Goal: Information Seeking & Learning: Learn about a topic

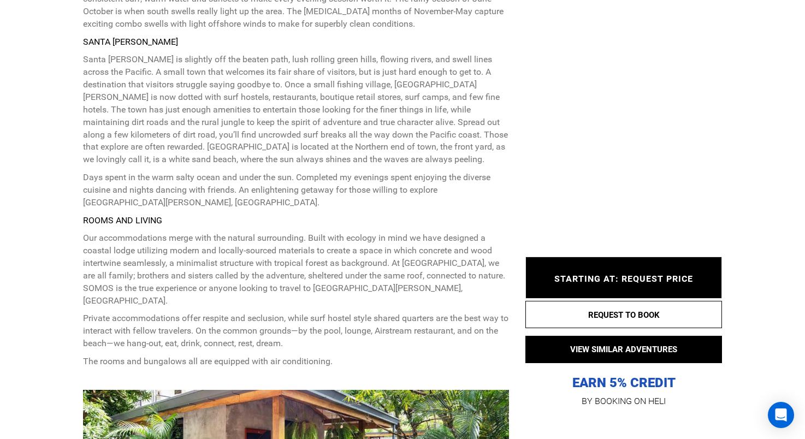
scroll to position [811, 0]
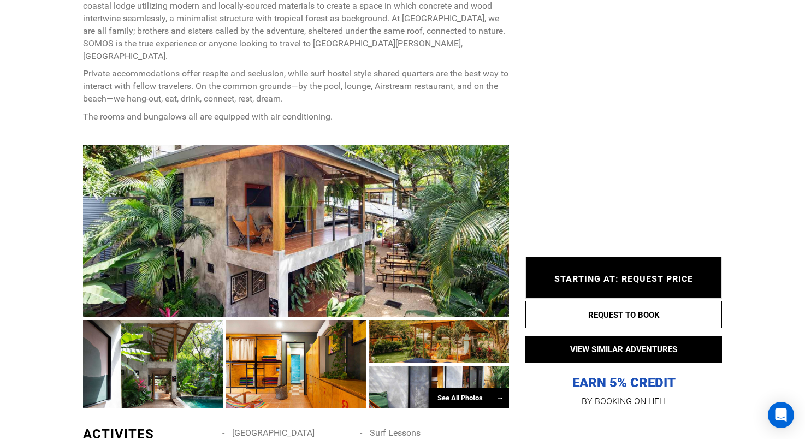
click at [453, 388] on div "See All Photos →" at bounding box center [469, 398] width 80 height 21
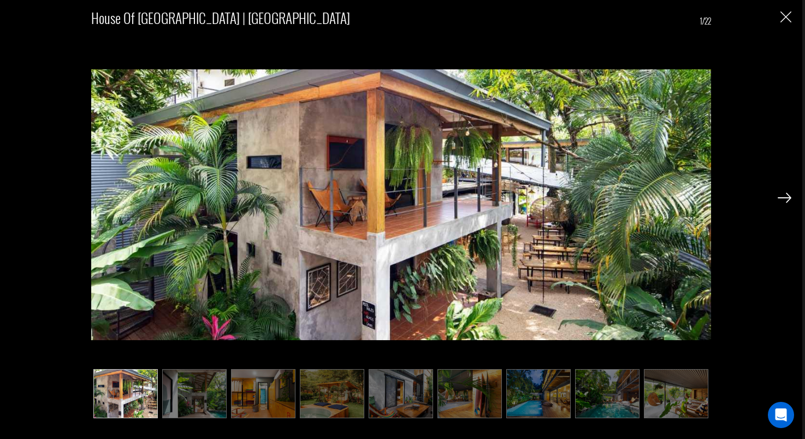
click at [202, 385] on img at bounding box center [194, 393] width 64 height 49
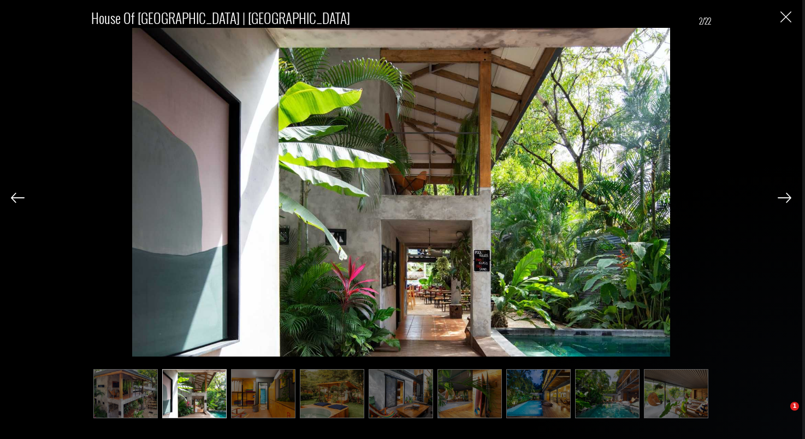
click at [778, 197] on img at bounding box center [785, 198] width 14 height 10
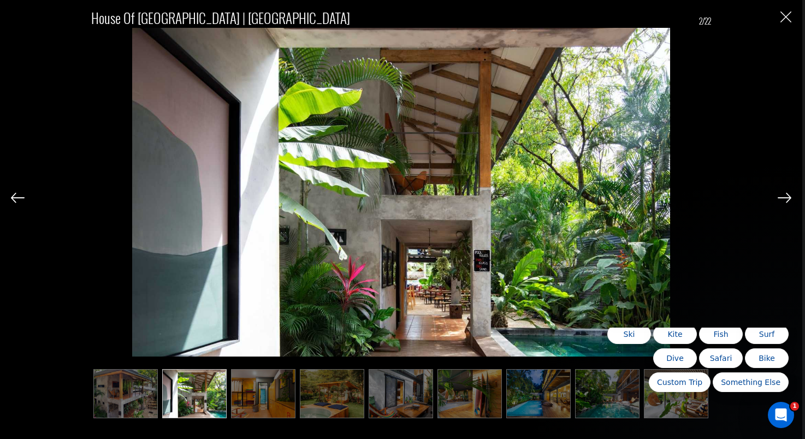
scroll to position [0, 0]
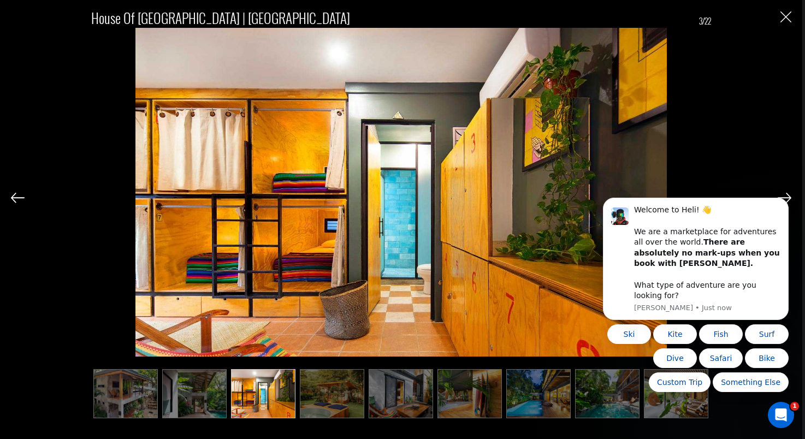
click at [779, 196] on body "Welcome to Heli! 👋 We are a marketplace for adventures all over the world. Ther…" at bounding box center [696, 269] width 210 height 274
click at [779, 200] on body "Welcome to Heli! 👋 We are a marketplace for adventures all over the world. Ther…" at bounding box center [696, 269] width 210 height 274
click at [726, 138] on body "Welcome to Heli! 👋 We are a marketplace for adventures all over the world. Ther…" at bounding box center [696, 269] width 210 height 274
click at [782, 14] on img "Close" at bounding box center [786, 16] width 11 height 11
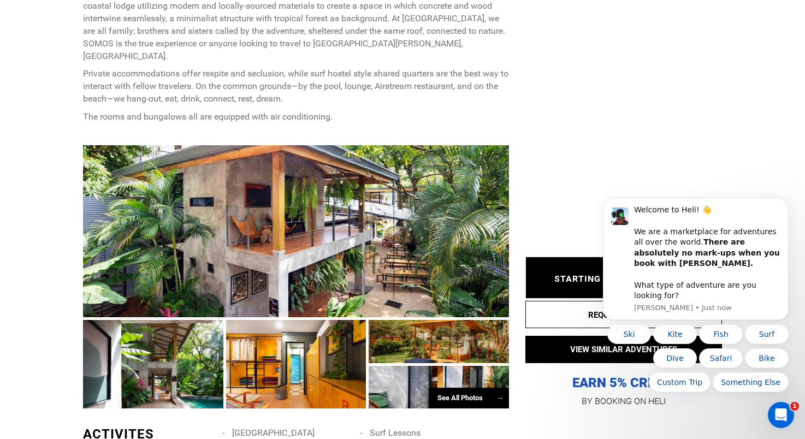
click at [457, 388] on div "See All Photos →" at bounding box center [469, 398] width 80 height 21
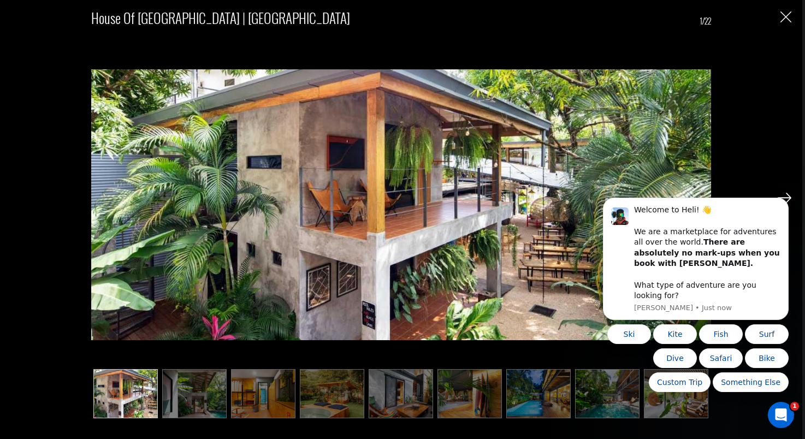
click at [545, 397] on img at bounding box center [538, 393] width 64 height 49
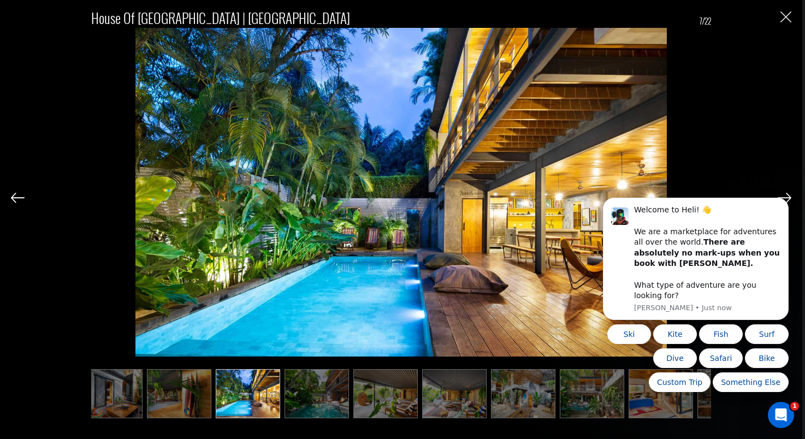
scroll to position [0, 328]
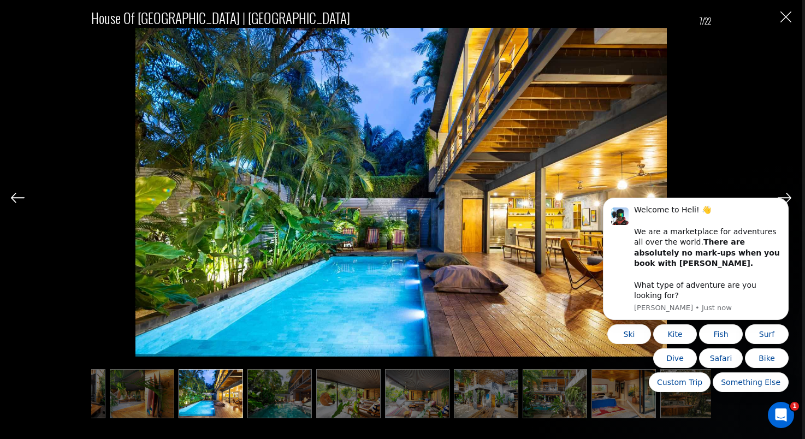
click at [288, 393] on img at bounding box center [279, 393] width 64 height 49
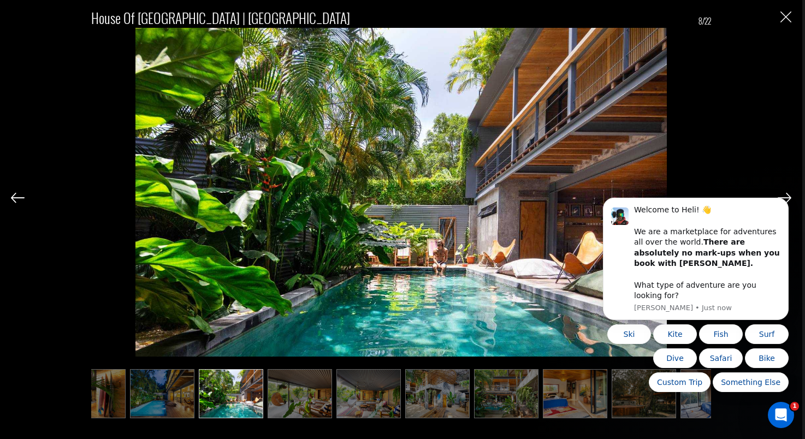
scroll to position [0, 382]
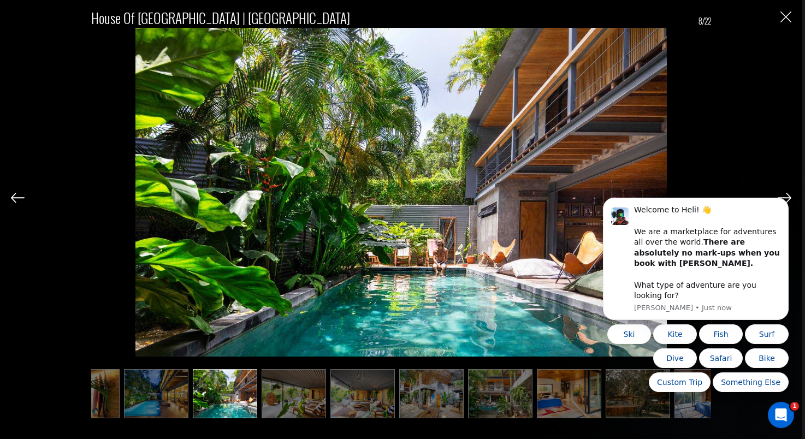
click at [288, 393] on img at bounding box center [294, 393] width 64 height 49
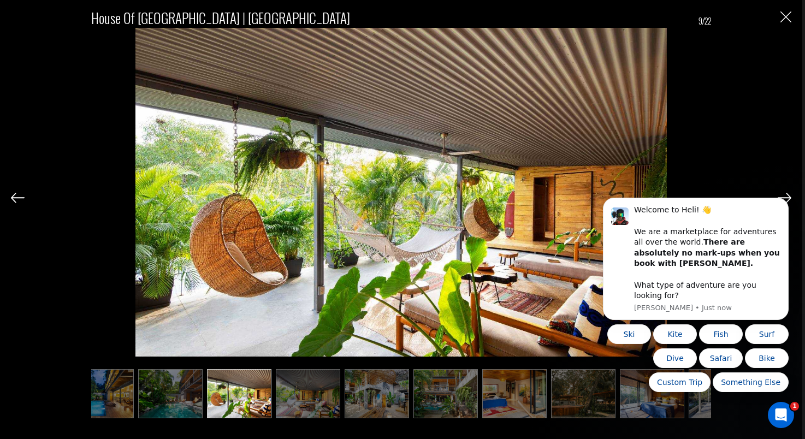
click at [288, 393] on img at bounding box center [308, 393] width 64 height 49
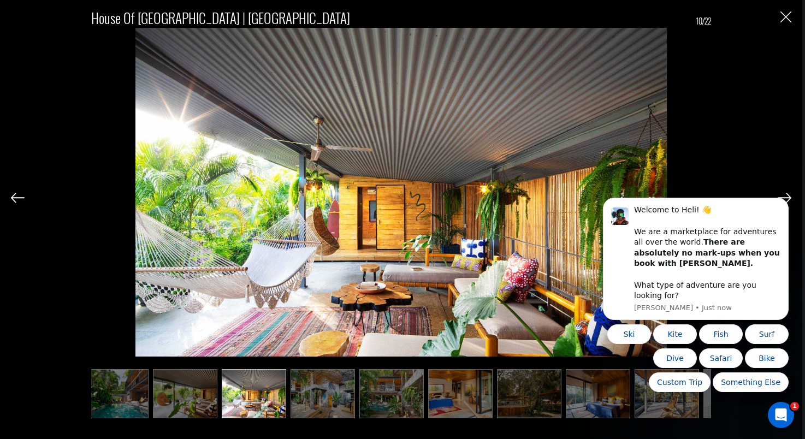
scroll to position [0, 492]
click at [288, 393] on ul at bounding box center [401, 393] width 620 height 49
click at [315, 393] on img at bounding box center [322, 393] width 64 height 49
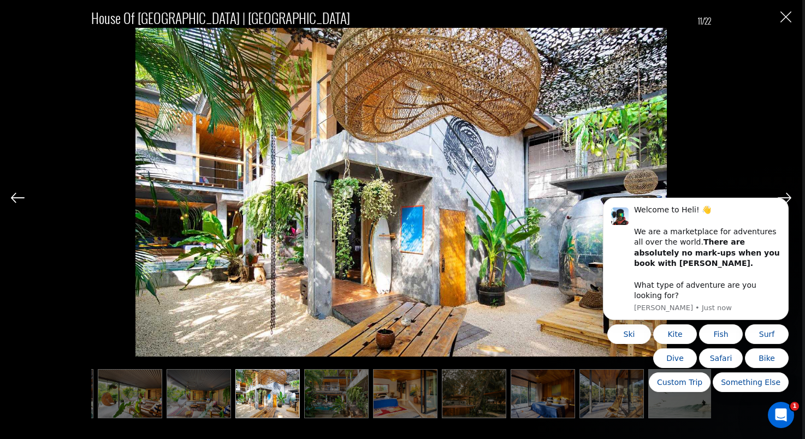
click at [316, 393] on img at bounding box center [336, 393] width 64 height 49
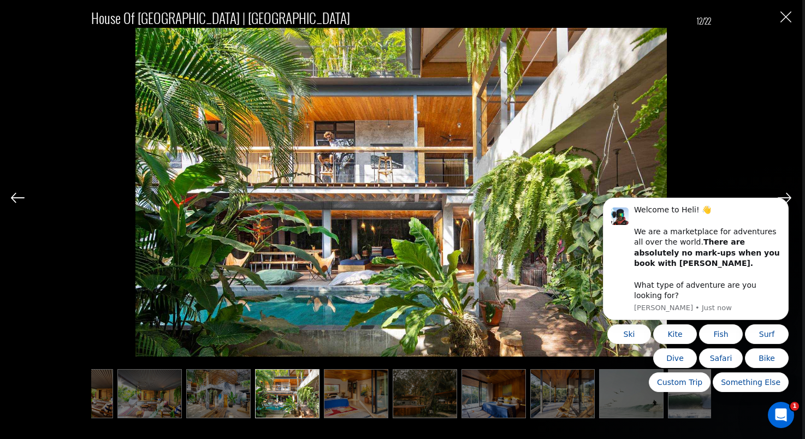
scroll to position [0, 601]
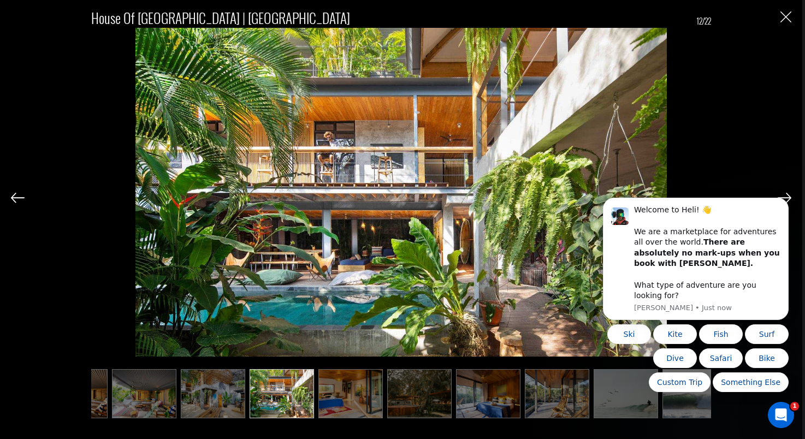
click at [316, 393] on ul at bounding box center [401, 393] width 620 height 49
click at [345, 397] on img at bounding box center [350, 393] width 64 height 49
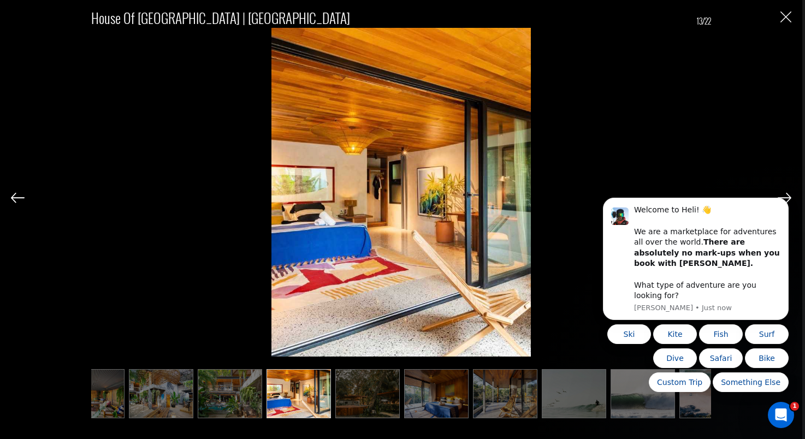
click at [346, 397] on img at bounding box center [367, 393] width 64 height 49
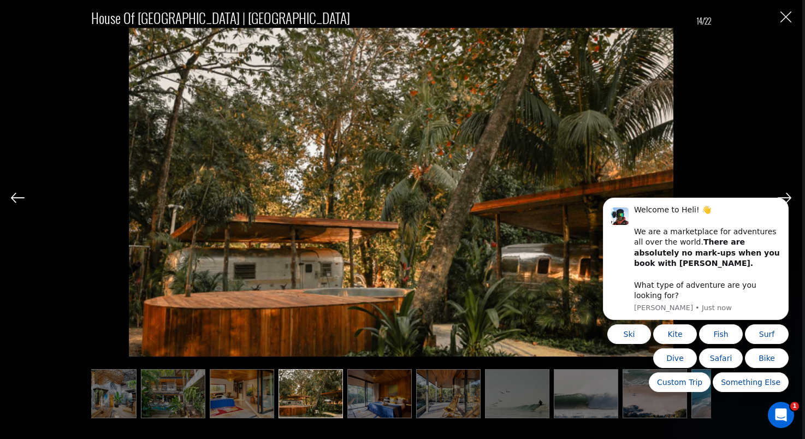
click at [346, 397] on ul at bounding box center [401, 393] width 620 height 49
click at [383, 403] on img at bounding box center [379, 393] width 64 height 49
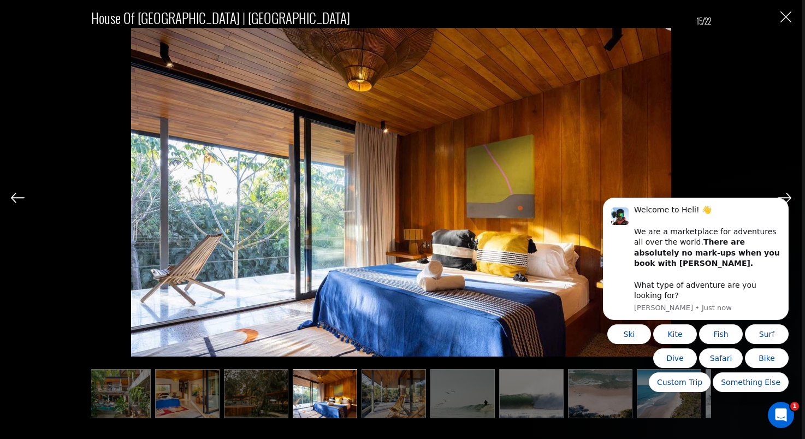
click at [383, 403] on img at bounding box center [394, 393] width 64 height 49
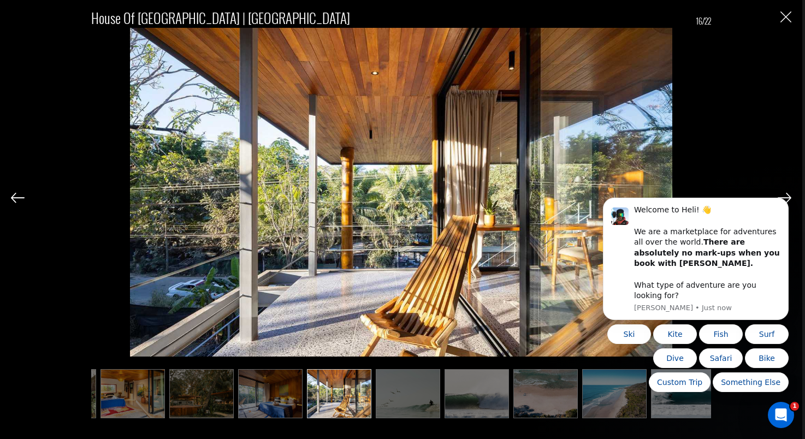
click at [415, 400] on img at bounding box center [408, 393] width 64 height 49
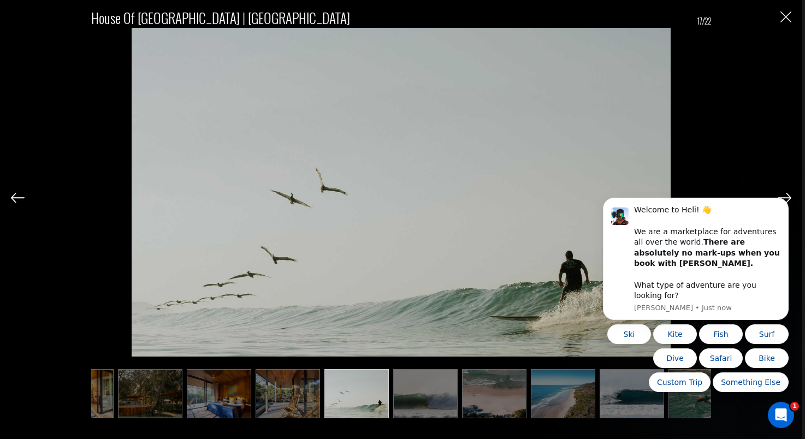
click at [416, 400] on img at bounding box center [425, 393] width 64 height 49
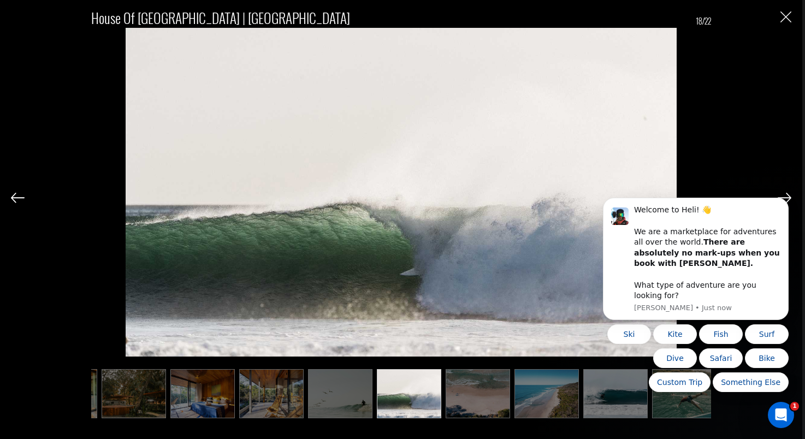
scroll to position [0, 894]
